Goal: Task Accomplishment & Management: Use online tool/utility

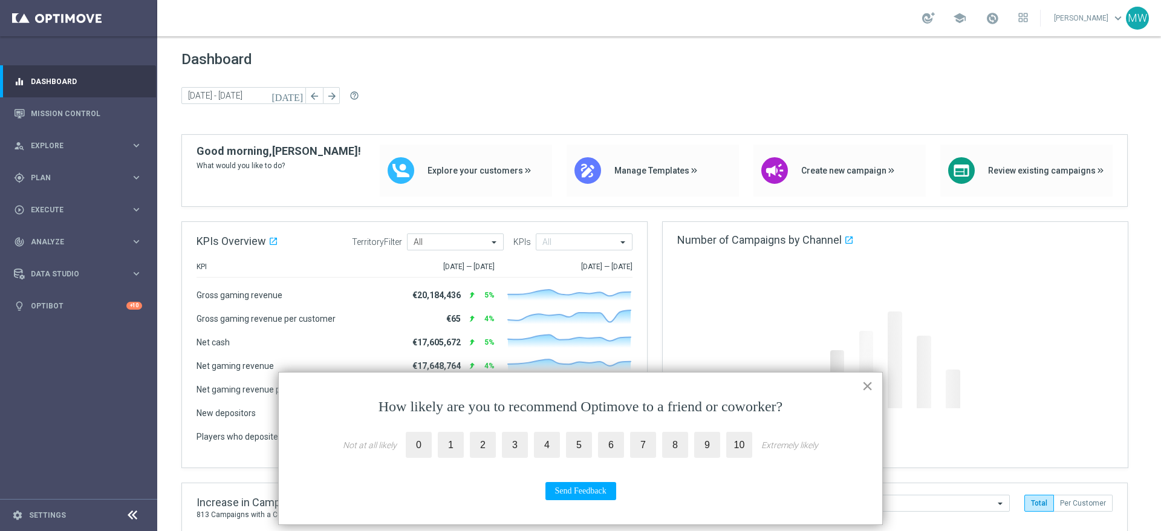
click at [867, 389] on button "×" at bounding box center [867, 385] width 11 height 19
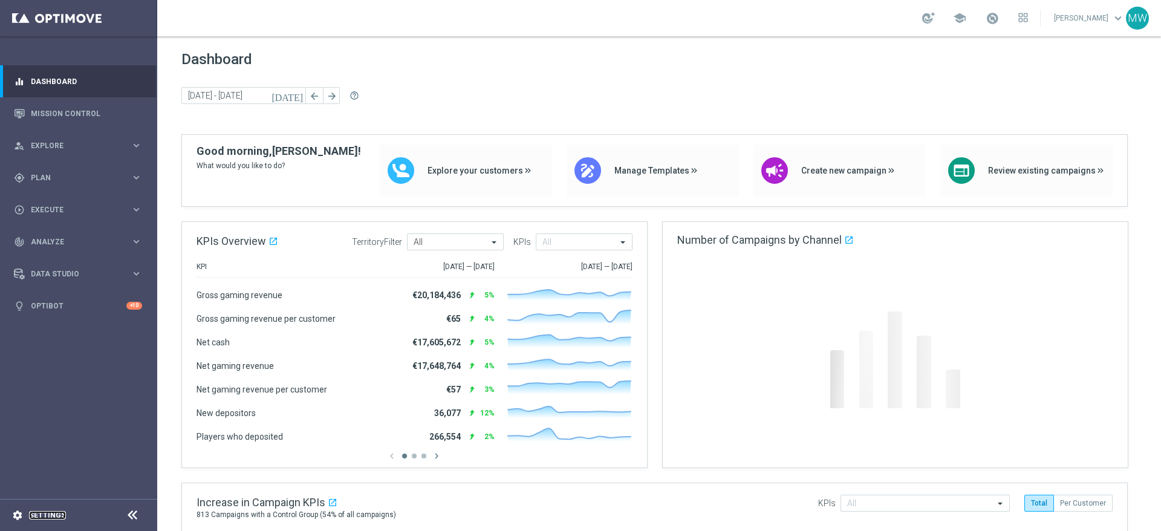
click at [50, 515] on link "Settings" at bounding box center [47, 515] width 37 height 7
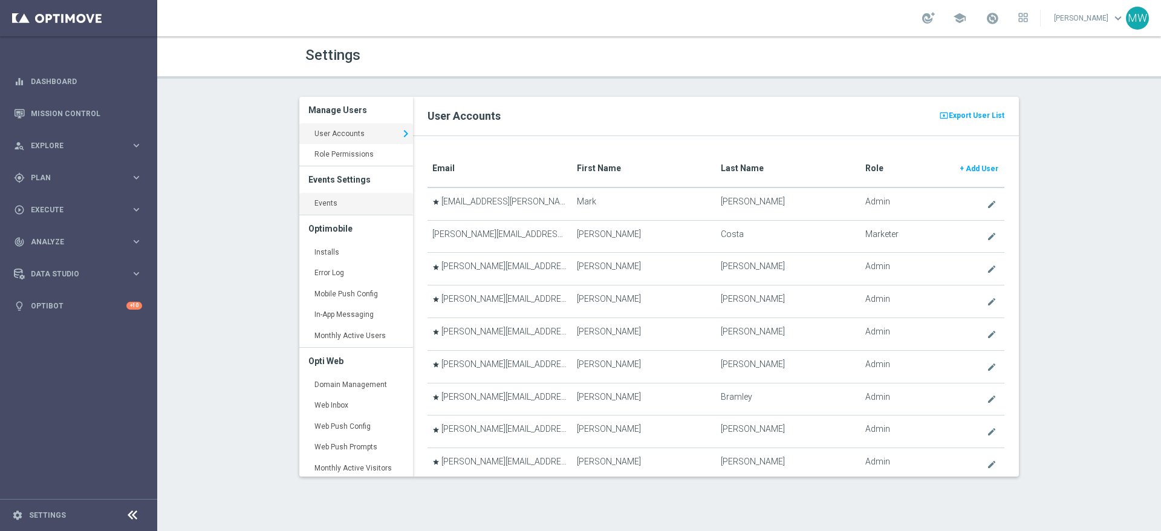
click at [331, 204] on link "Events keyboard_arrow_right" at bounding box center [356, 204] width 114 height 22
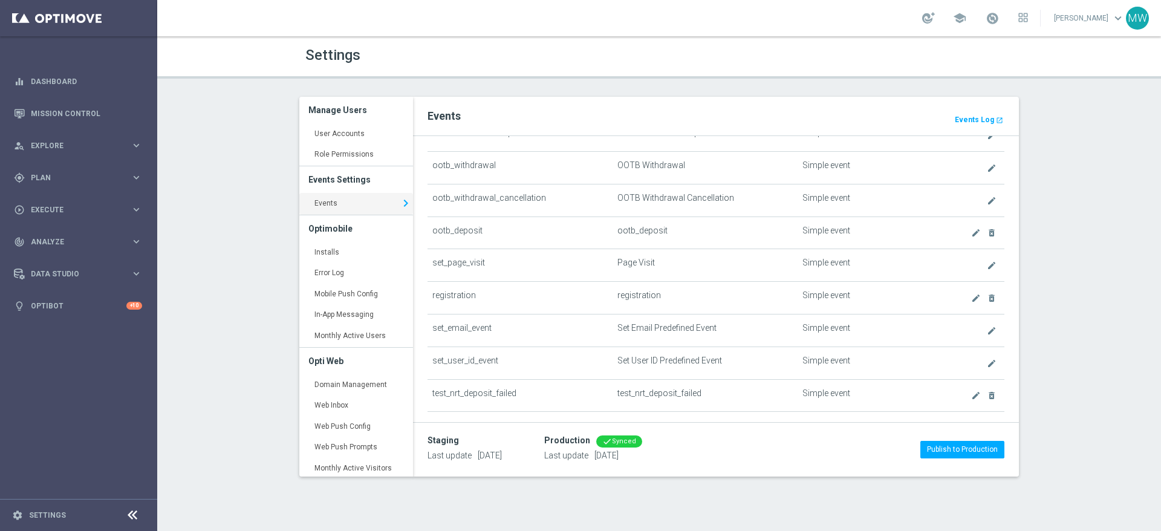
scroll to position [478, 0]
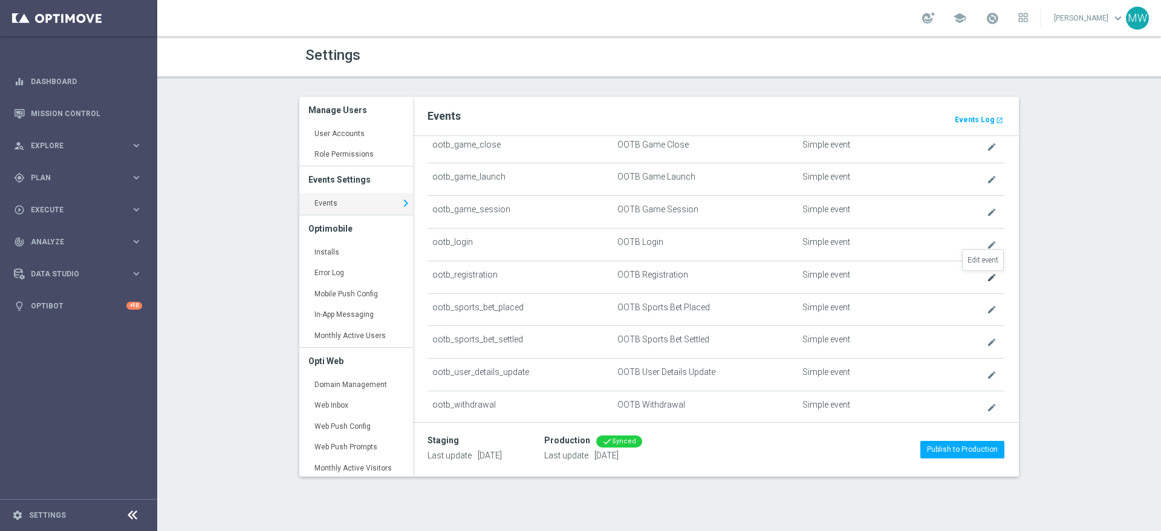
click at [987, 277] on icon "create" at bounding box center [992, 278] width 10 height 10
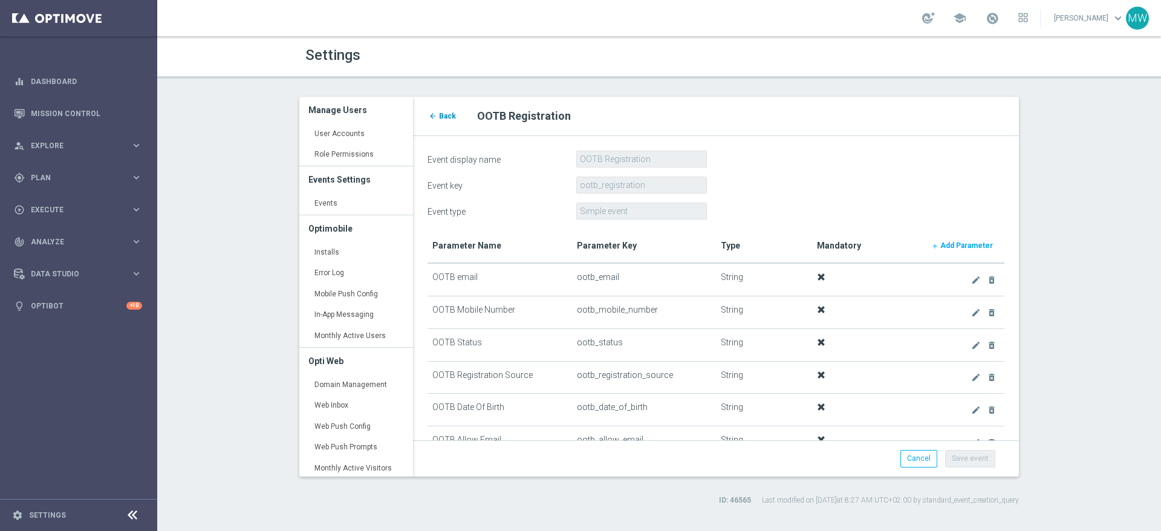
click at [443, 111] on link "arrow_back Back" at bounding box center [443, 115] width 30 height 13
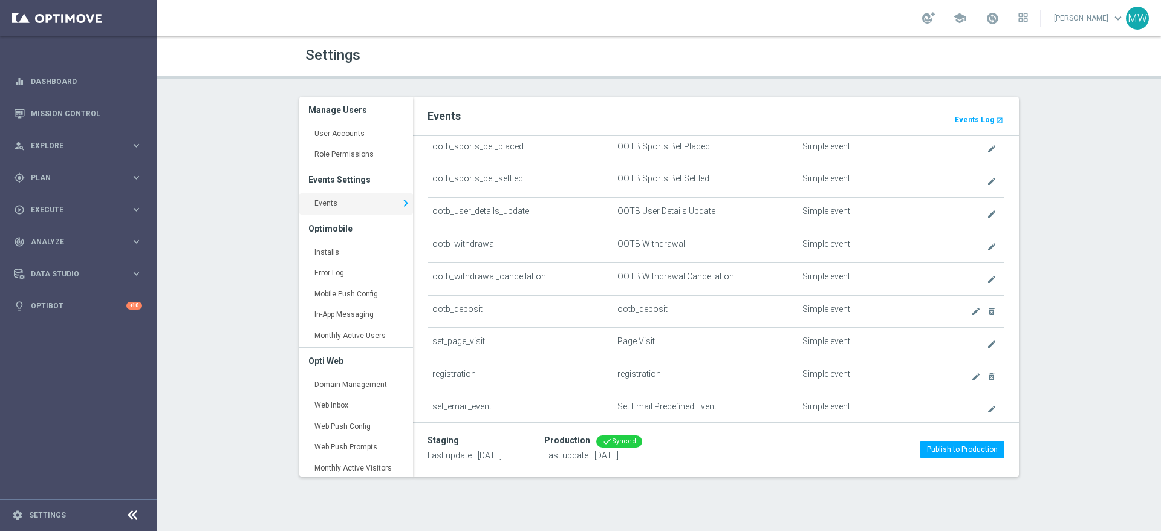
scroll to position [736, 0]
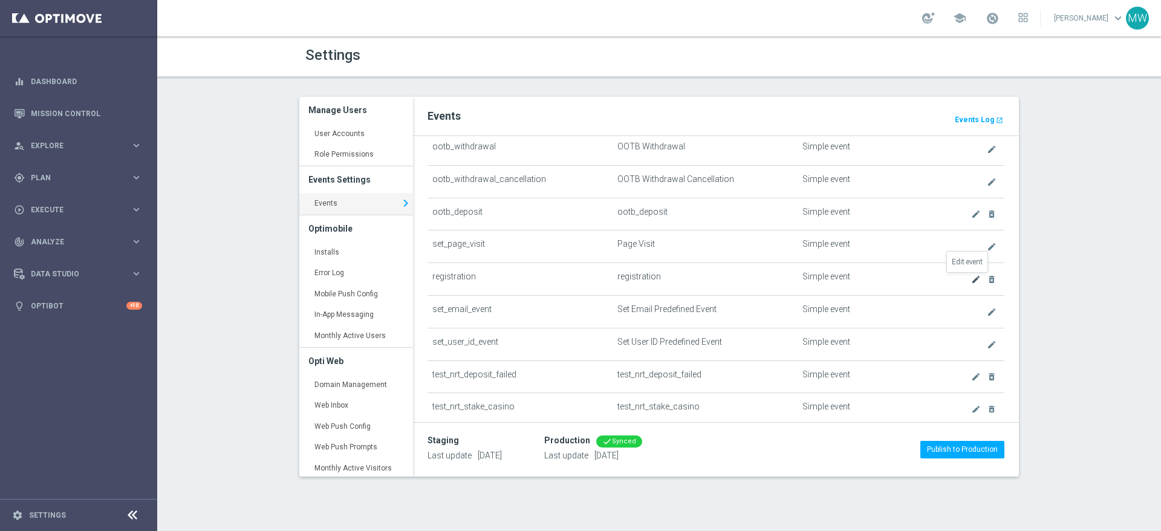
click at [971, 278] on icon "create" at bounding box center [976, 280] width 10 height 10
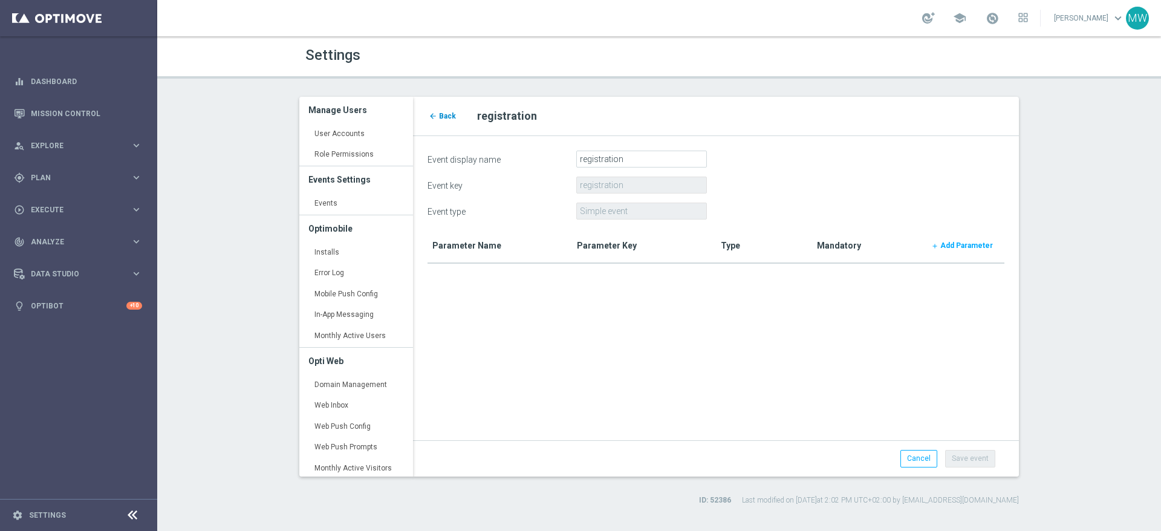
click at [444, 115] on span "Back" at bounding box center [447, 116] width 17 height 8
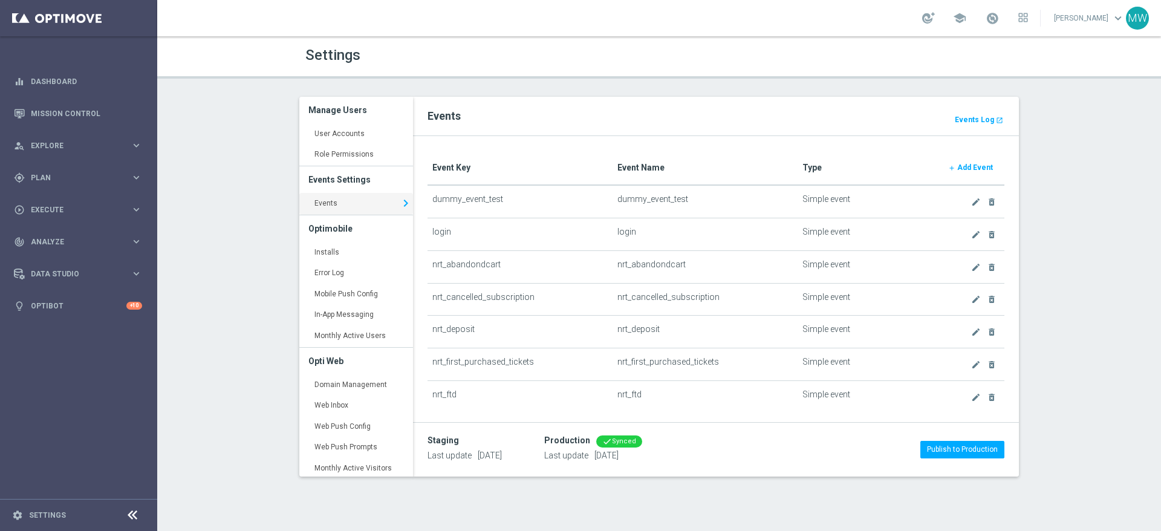
click at [966, 169] on b "Add Event" at bounding box center [975, 167] width 36 height 8
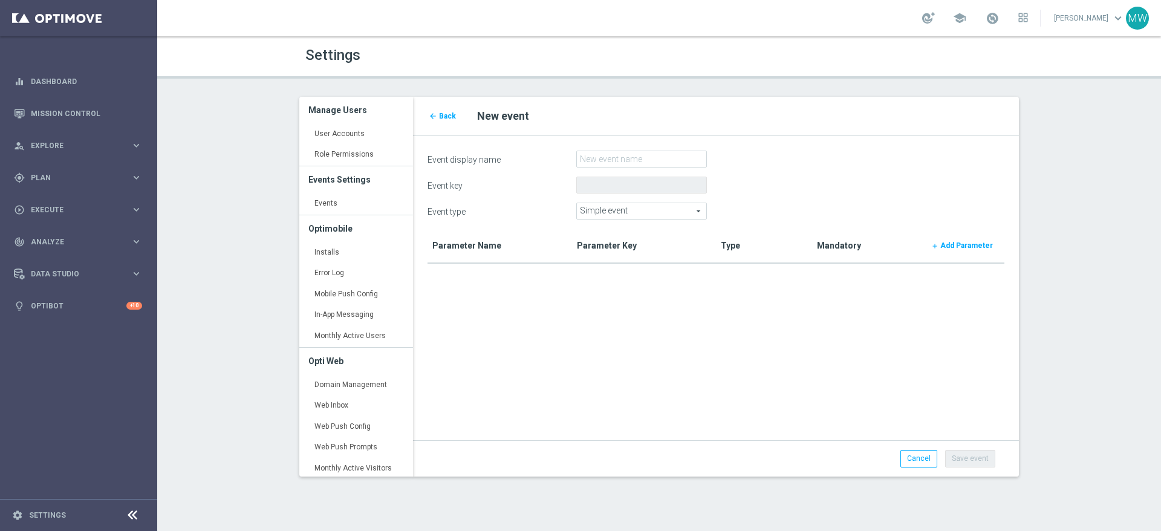
click at [638, 212] on span "Simple event" at bounding box center [641, 211] width 129 height 16
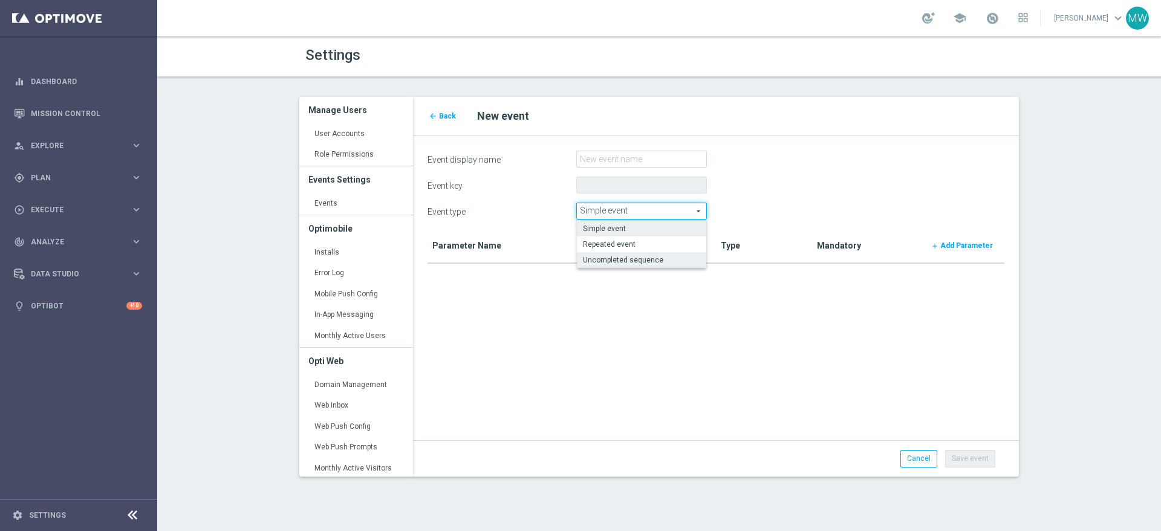
click at [637, 260] on span "Uncompleted sequence" at bounding box center [641, 260] width 117 height 10
type input "Uncompleted sequence"
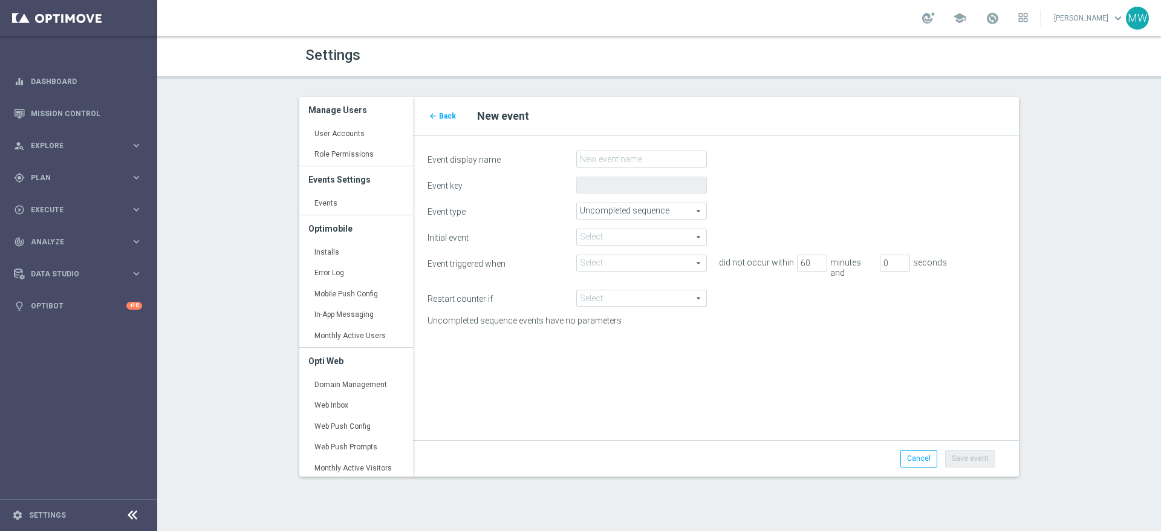
click at [683, 266] on span at bounding box center [641, 263] width 129 height 16
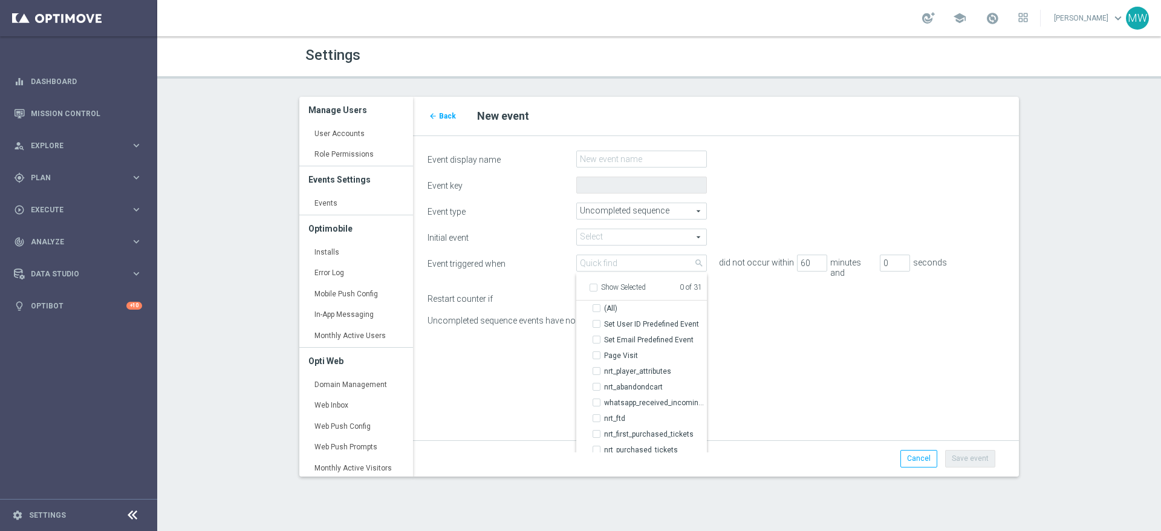
click at [785, 303] on div "Initial event Select arrow_drop_down search Event triggered when Select arrow_d…" at bounding box center [716, 279] width 577 height 100
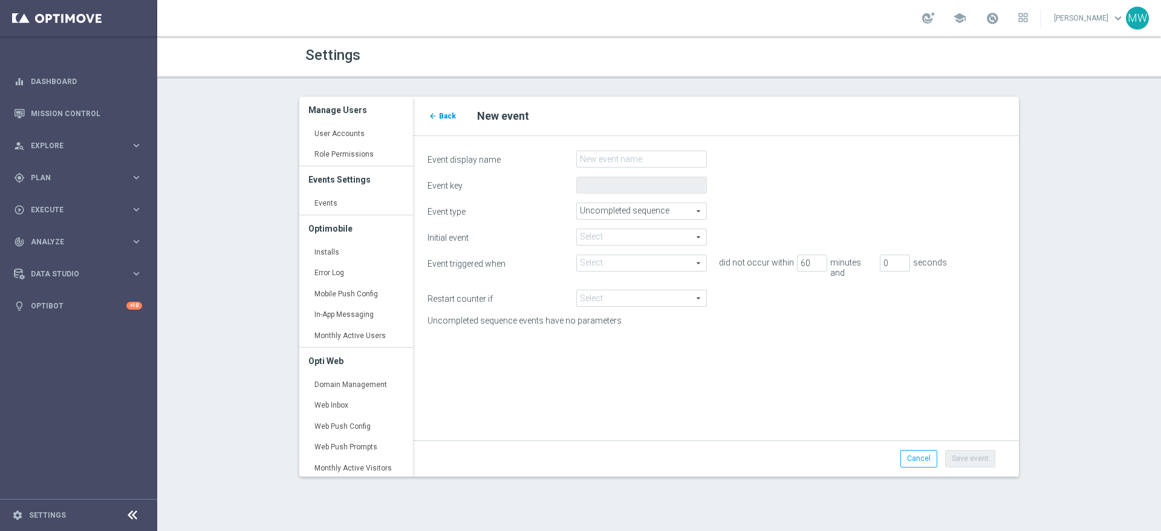
click at [450, 112] on span "Back" at bounding box center [447, 116] width 17 height 8
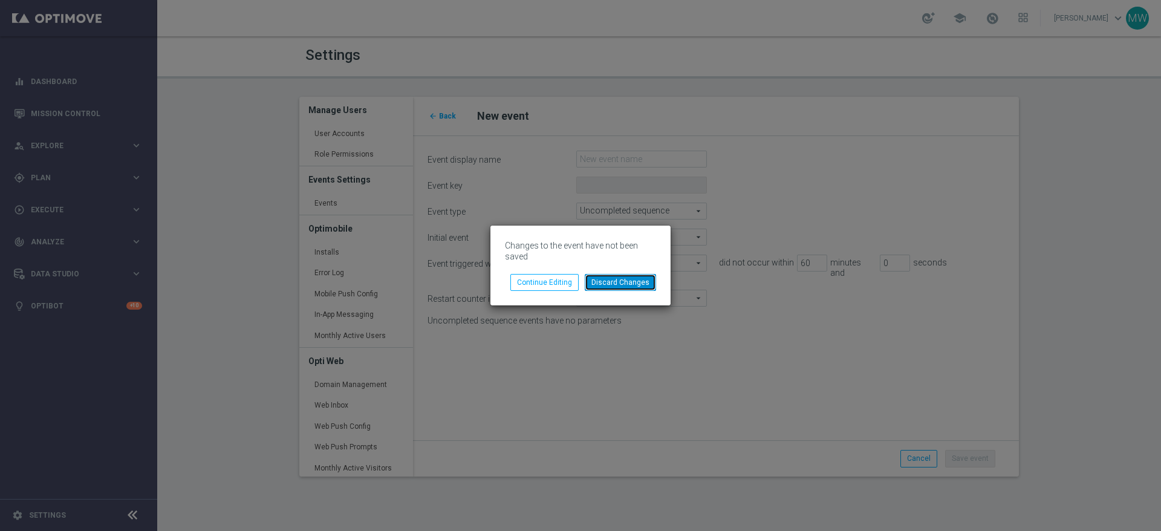
click at [597, 280] on button "Discard Changes" at bounding box center [620, 282] width 71 height 17
